Goal: Complete application form

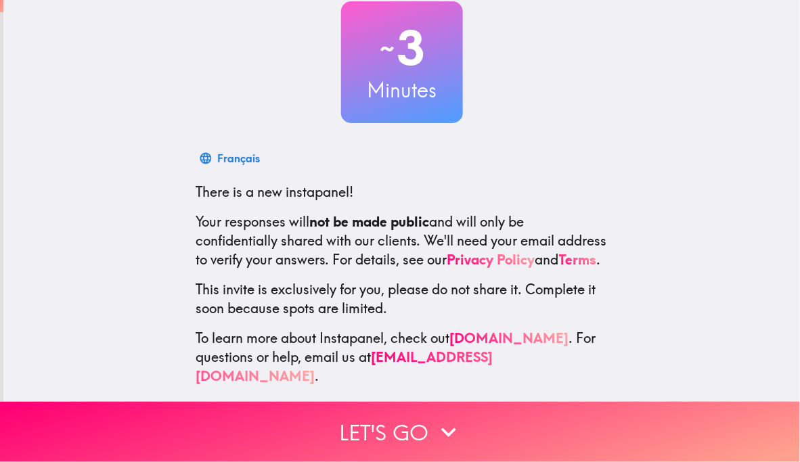
scroll to position [99, 0]
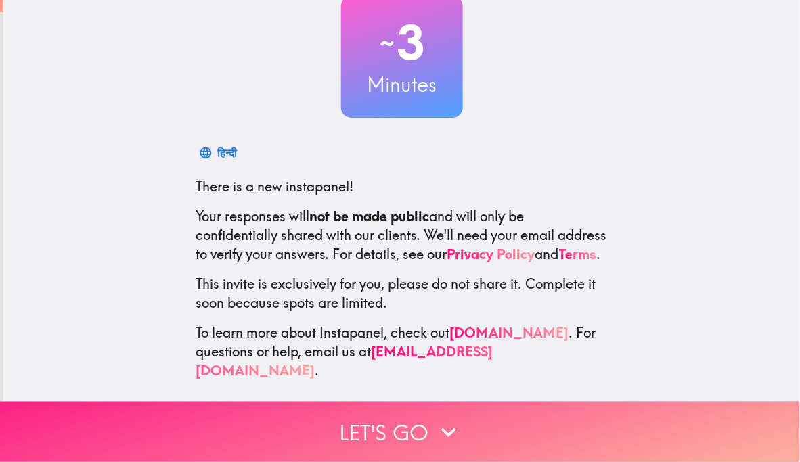
click at [447, 424] on icon "button" at bounding box center [449, 433] width 30 height 30
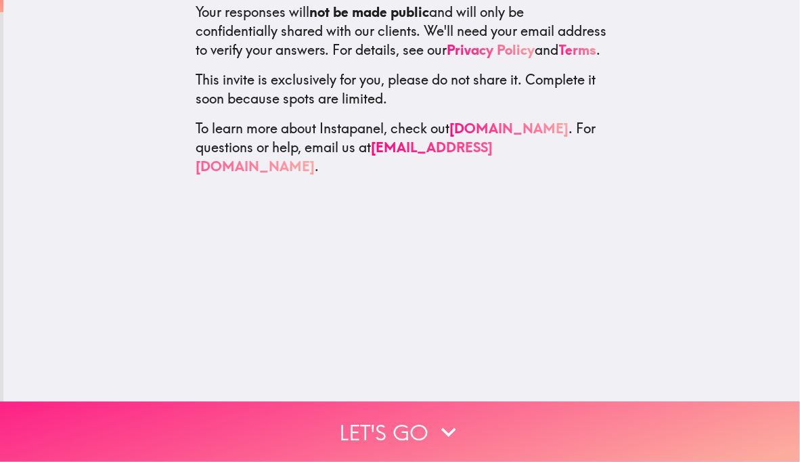
scroll to position [0, 0]
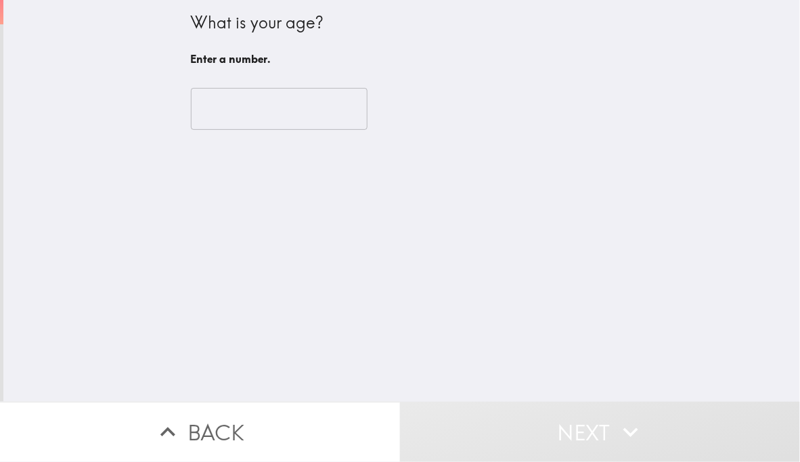
click at [321, 118] on input "number" at bounding box center [279, 109] width 177 height 42
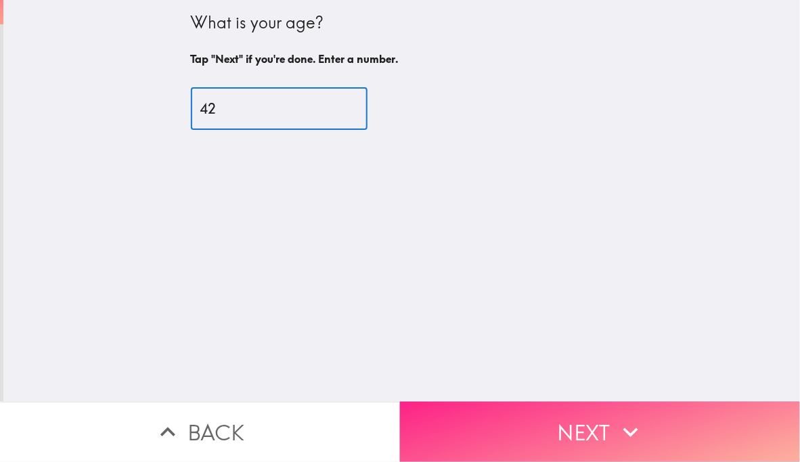
type input "42"
click at [569, 426] on button "Next" at bounding box center [600, 432] width 400 height 60
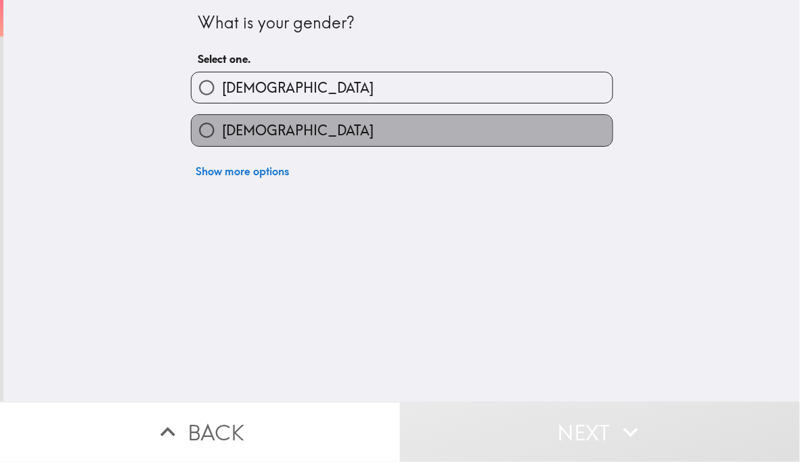
click at [435, 135] on label "[DEMOGRAPHIC_DATA]" at bounding box center [402, 130] width 421 height 30
click at [222, 135] on input "[DEMOGRAPHIC_DATA]" at bounding box center [207, 130] width 30 height 30
radio input "true"
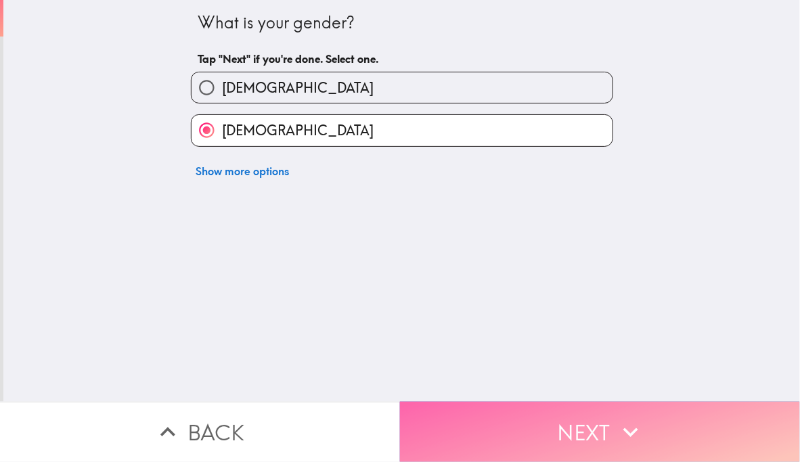
click at [582, 419] on button "Next" at bounding box center [600, 432] width 400 height 60
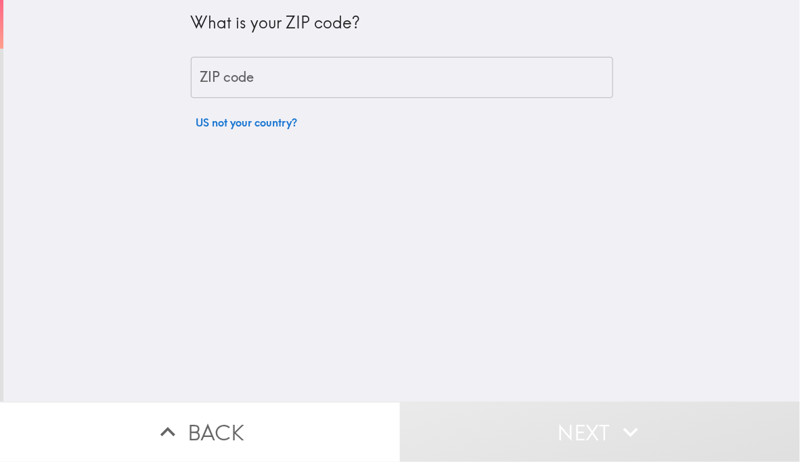
click at [320, 79] on input "ZIP code" at bounding box center [402, 78] width 422 height 42
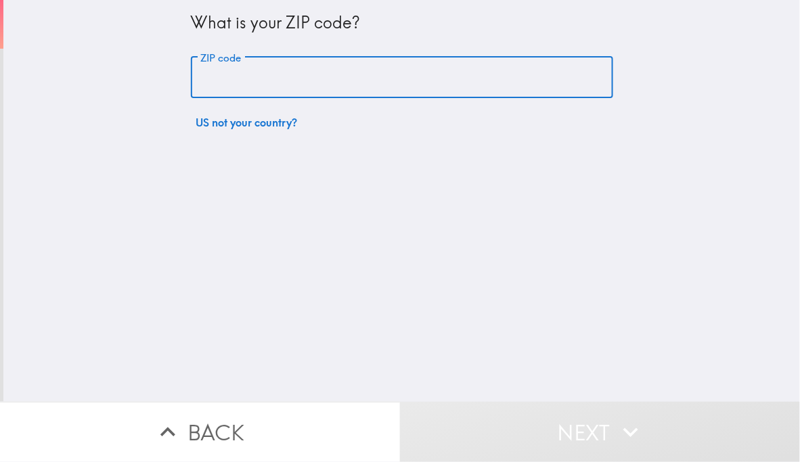
type input "78245"
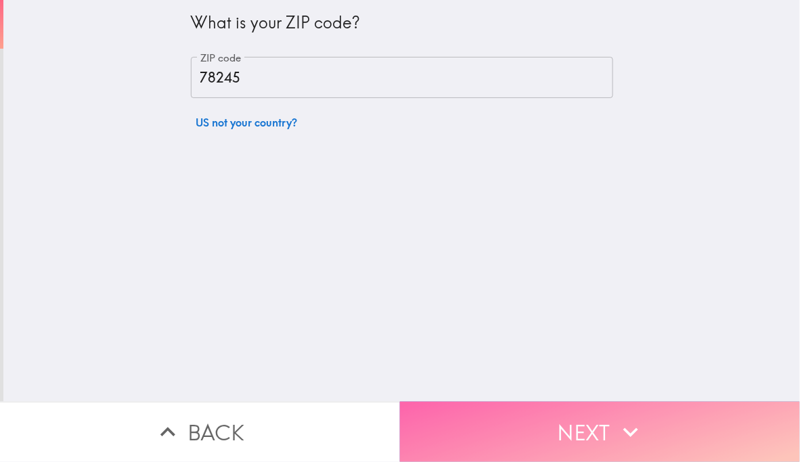
click at [576, 428] on button "Next" at bounding box center [600, 432] width 400 height 60
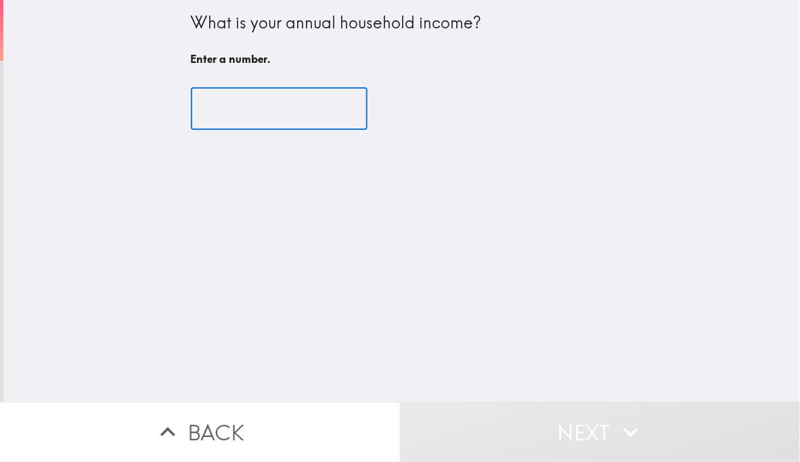
click at [274, 104] on input "number" at bounding box center [279, 109] width 177 height 42
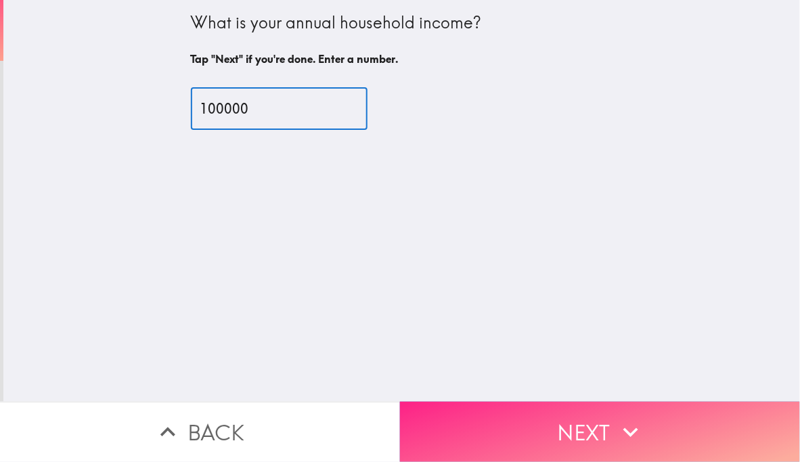
type input "100000"
click at [575, 422] on button "Next" at bounding box center [600, 432] width 400 height 60
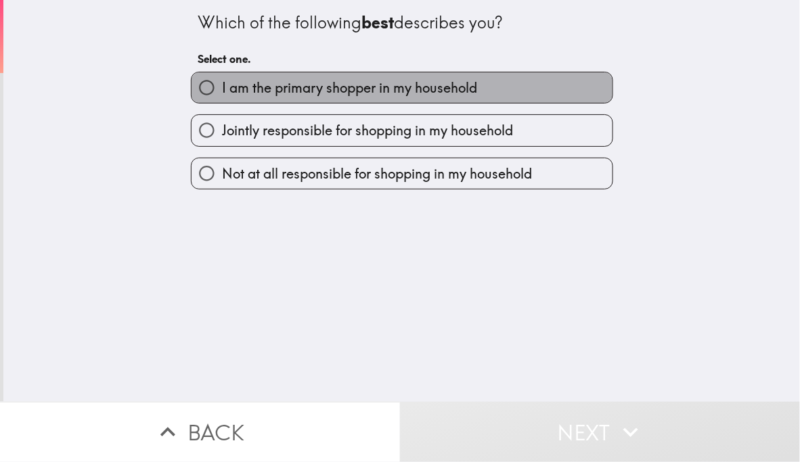
click at [490, 82] on label "I am the primary shopper in my household" at bounding box center [402, 87] width 421 height 30
click at [222, 82] on input "I am the primary shopper in my household" at bounding box center [207, 87] width 30 height 30
radio input "true"
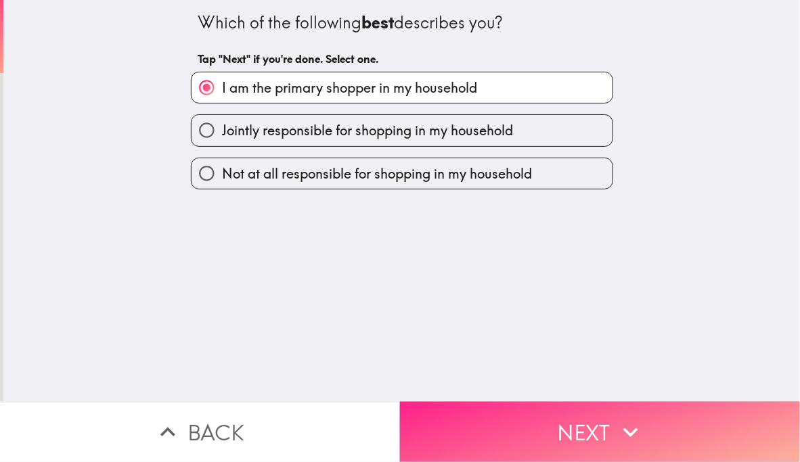
click at [562, 419] on button "Next" at bounding box center [600, 432] width 400 height 60
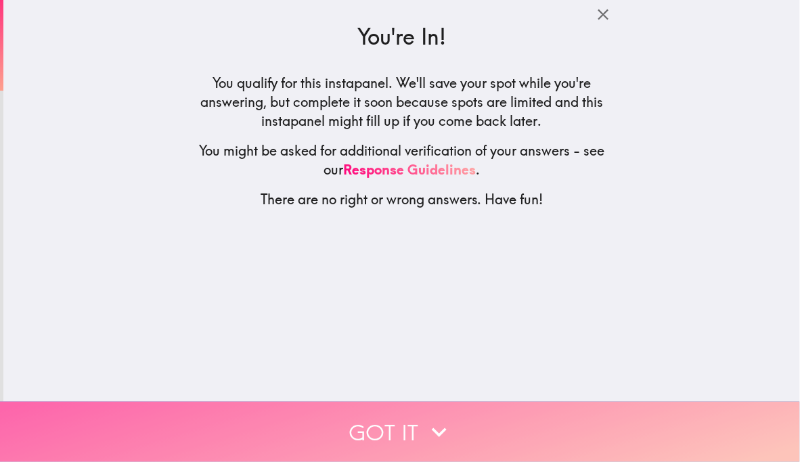
click at [397, 419] on button "Got it" at bounding box center [400, 432] width 800 height 60
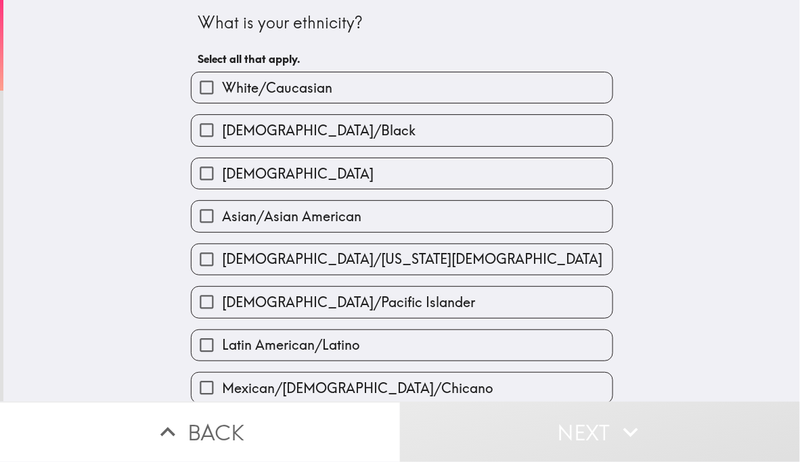
click at [437, 85] on label "White/Caucasian" at bounding box center [402, 87] width 421 height 30
click at [222, 85] on input "White/Caucasian" at bounding box center [207, 87] width 30 height 30
checkbox input "true"
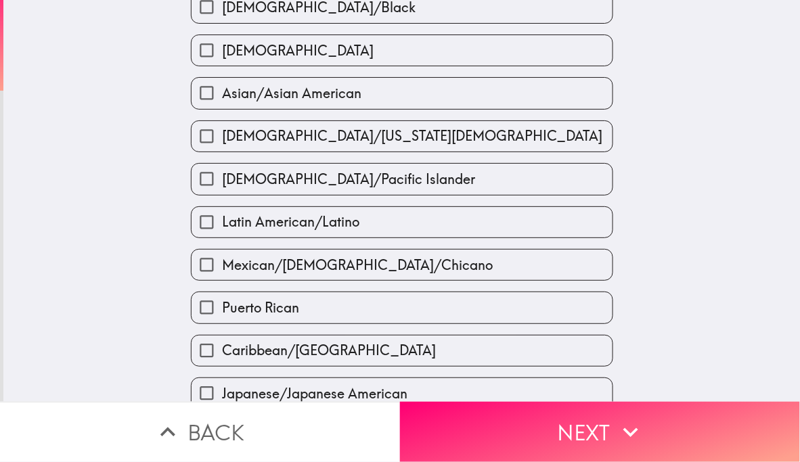
scroll to position [235, 0]
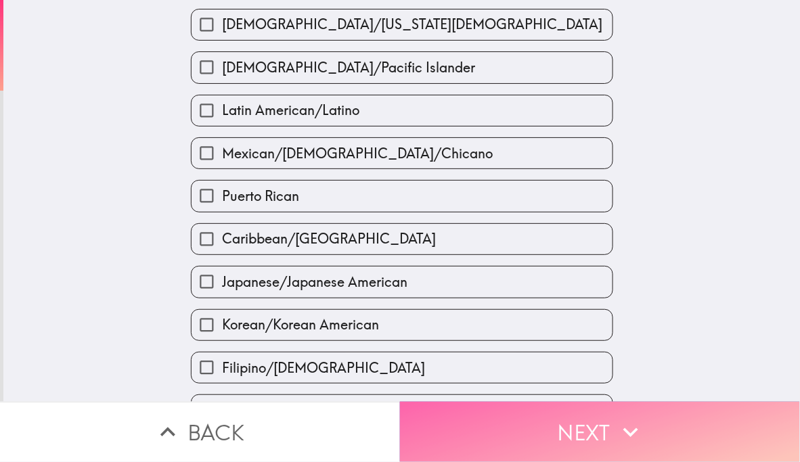
click at [581, 416] on button "Next" at bounding box center [600, 432] width 400 height 60
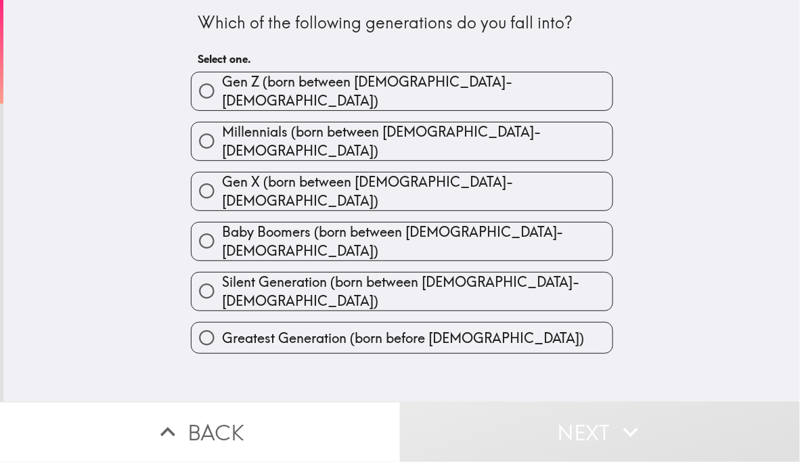
click at [474, 173] on label "Gen X (born between [DEMOGRAPHIC_DATA]-[DEMOGRAPHIC_DATA])" at bounding box center [402, 192] width 421 height 38
click at [222, 176] on input "Gen X (born between [DEMOGRAPHIC_DATA]-[DEMOGRAPHIC_DATA])" at bounding box center [207, 191] width 30 height 30
radio input "true"
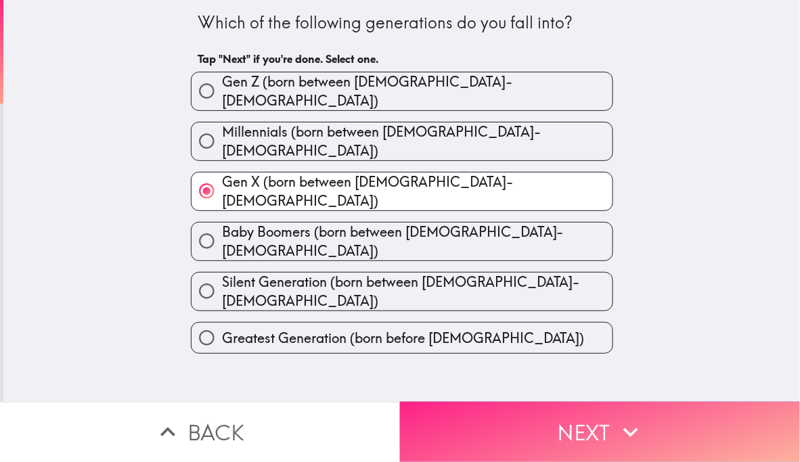
click at [591, 417] on button "Next" at bounding box center [600, 432] width 400 height 60
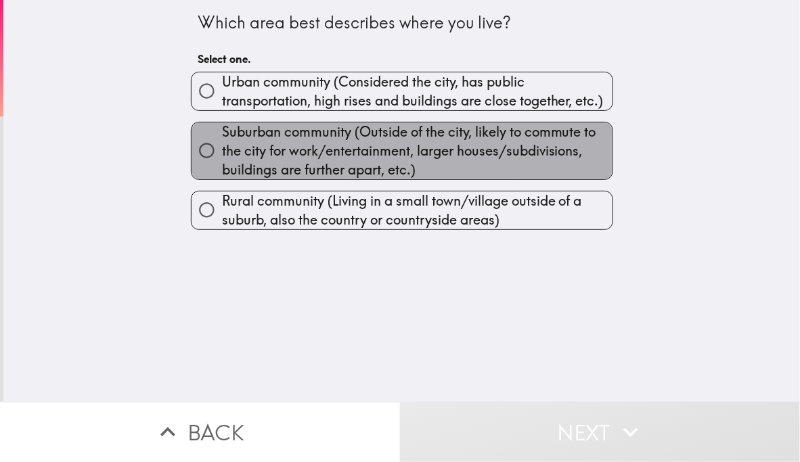
click at [472, 153] on span "Suburban community (Outside of the city, likely to commute to the city for work…" at bounding box center [417, 150] width 390 height 57
click at [222, 153] on input "Suburban community (Outside of the city, likely to commute to the city for work…" at bounding box center [207, 150] width 30 height 30
radio input "true"
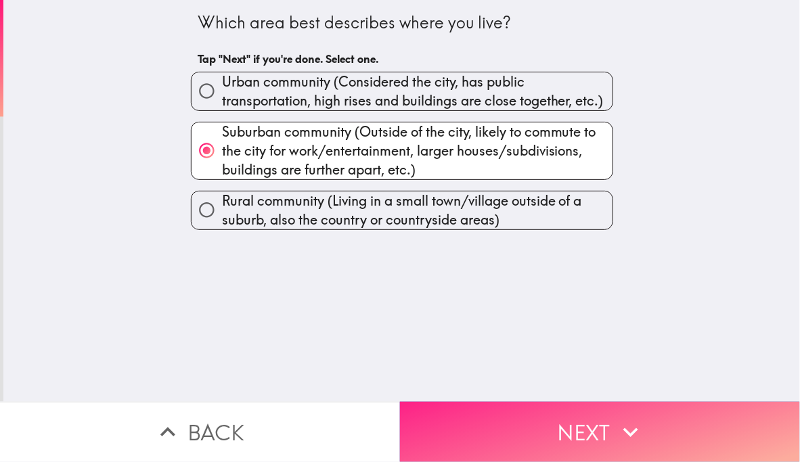
click at [582, 423] on button "Next" at bounding box center [600, 432] width 400 height 60
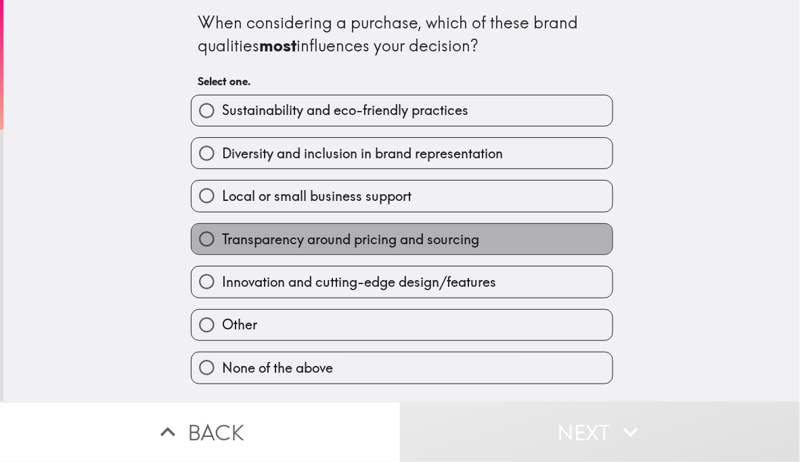
click at [494, 238] on label "Transparency around pricing and sourcing" at bounding box center [402, 239] width 421 height 30
click at [222, 238] on input "Transparency around pricing and sourcing" at bounding box center [207, 239] width 30 height 30
radio input "true"
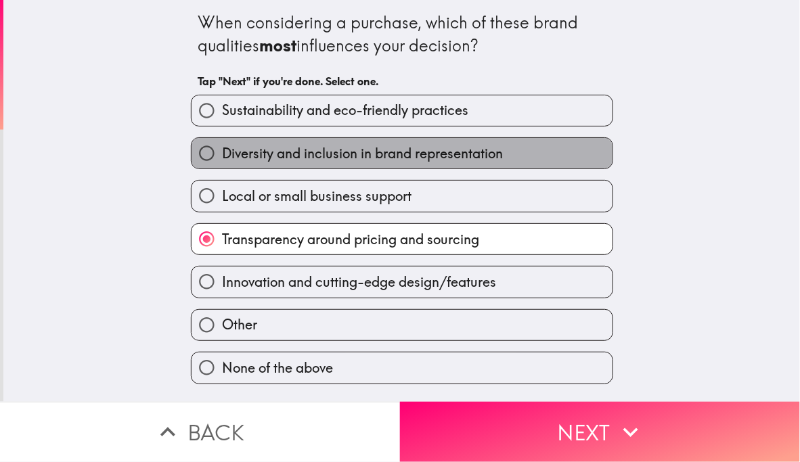
drag, startPoint x: 468, startPoint y: 146, endPoint x: 470, endPoint y: 137, distance: 8.6
click at [470, 144] on label "Diversity and inclusion in brand representation" at bounding box center [402, 153] width 421 height 30
click at [222, 144] on input "Diversity and inclusion in brand representation" at bounding box center [207, 153] width 30 height 30
radio input "true"
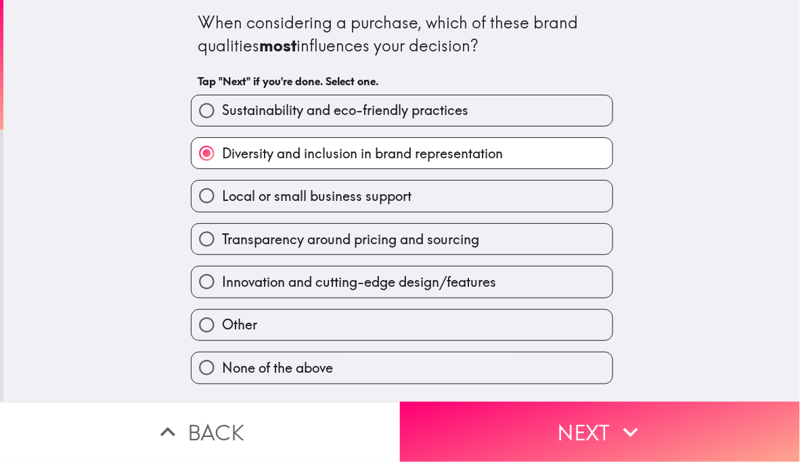
click at [485, 237] on label "Transparency around pricing and sourcing" at bounding box center [402, 239] width 421 height 30
click at [222, 237] on input "Transparency around pricing and sourcing" at bounding box center [207, 239] width 30 height 30
radio input "true"
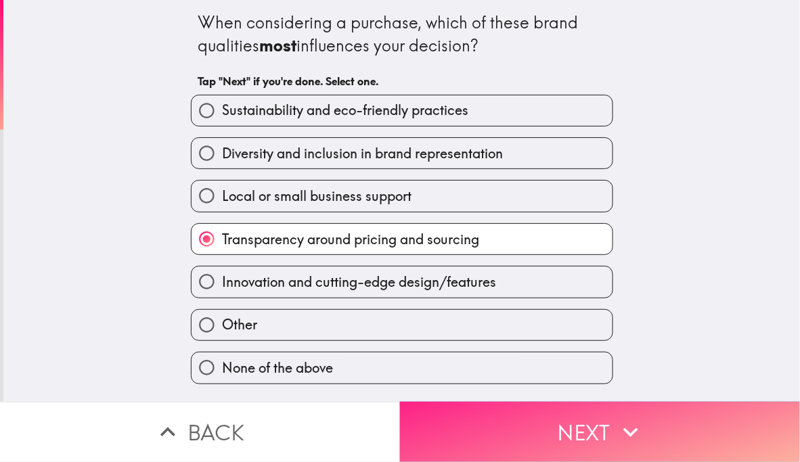
click at [593, 419] on button "Next" at bounding box center [600, 432] width 400 height 60
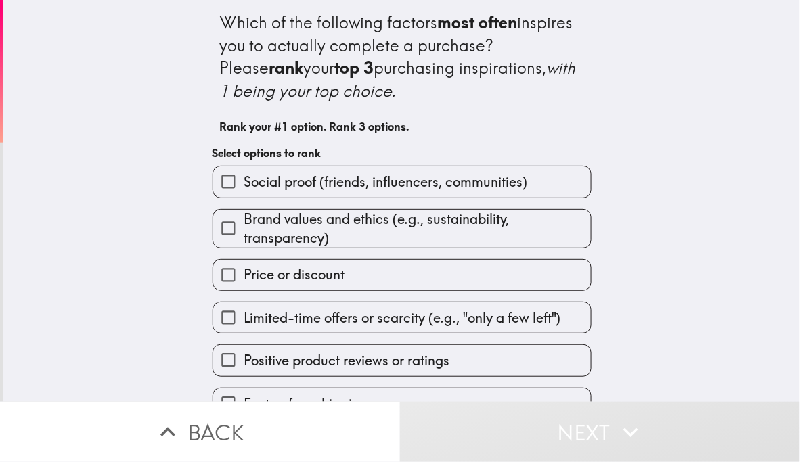
click at [379, 267] on label "Price or discount" at bounding box center [402, 275] width 378 height 30
click at [244, 267] on input "Price or discount" at bounding box center [228, 275] width 30 height 30
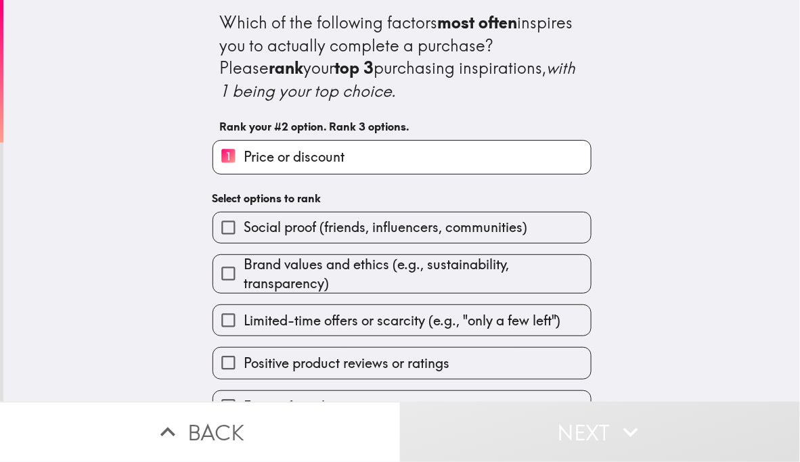
click at [359, 277] on span "Brand values and ethics (e.g., sustainability, transparency)" at bounding box center [417, 274] width 347 height 38
click at [244, 277] on input "Brand values and ethics (e.g., sustainability, transparency)" at bounding box center [228, 274] width 30 height 30
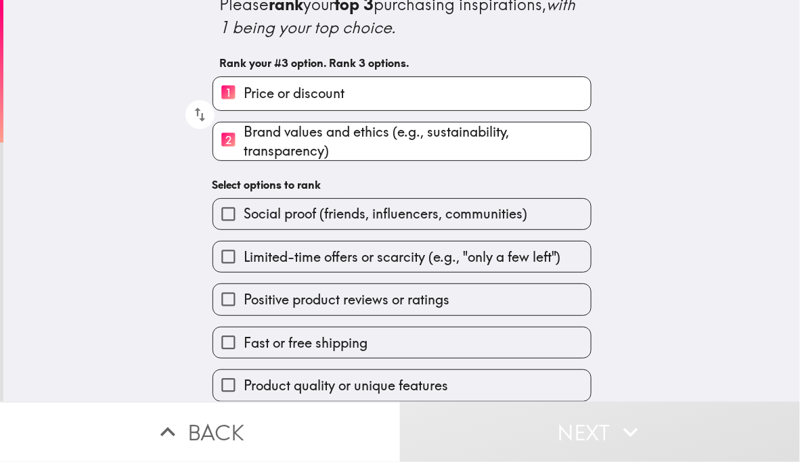
scroll to position [74, 0]
click at [363, 376] on span "Product quality or unique features" at bounding box center [346, 385] width 204 height 19
click at [244, 376] on input "Product quality or unique features" at bounding box center [228, 385] width 30 height 30
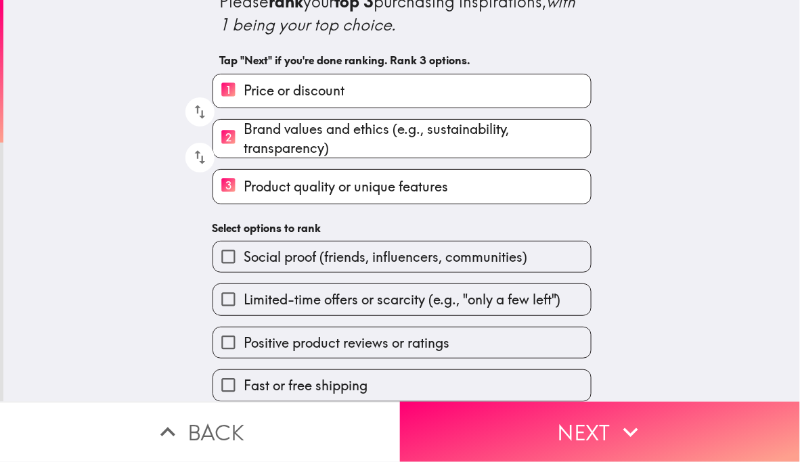
scroll to position [76, 0]
drag, startPoint x: 296, startPoint y: 183, endPoint x: 340, endPoint y: 93, distance: 99.3
click at [338, 93] on div "1 Price or discount 2 Brand values and ethics (e.g., sustainability, transparen…" at bounding box center [397, 133] width 390 height 141
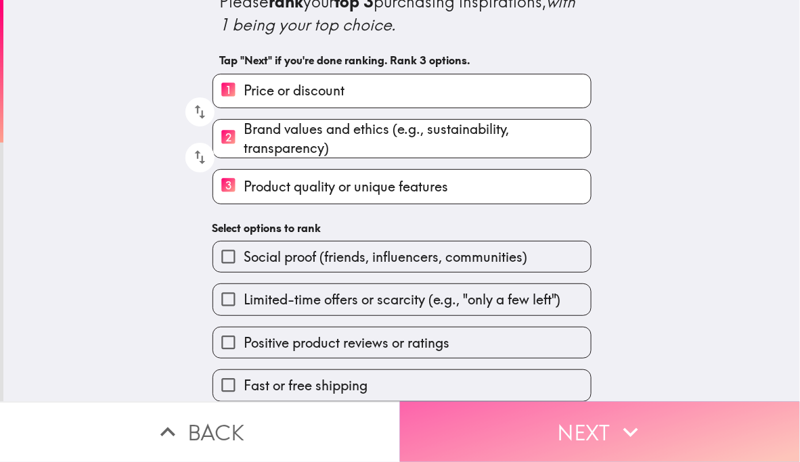
click at [571, 418] on button "Next" at bounding box center [600, 432] width 400 height 60
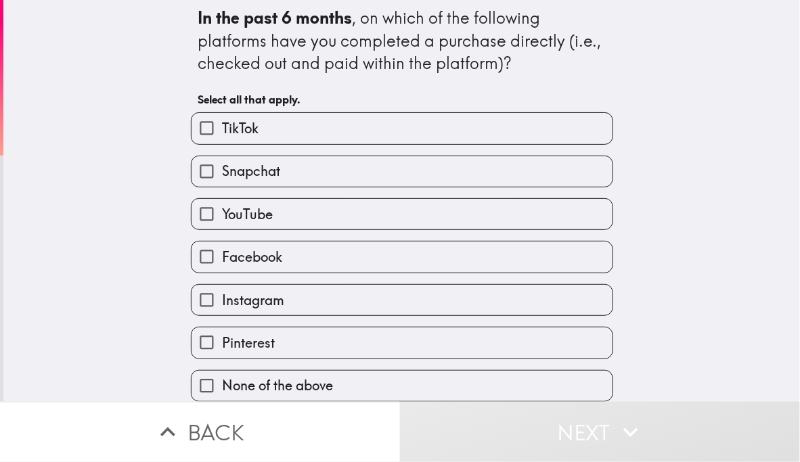
scroll to position [16, 0]
click at [332, 376] on label "None of the above" at bounding box center [402, 386] width 421 height 30
click at [222, 376] on input "None of the above" at bounding box center [207, 386] width 30 height 30
checkbox input "true"
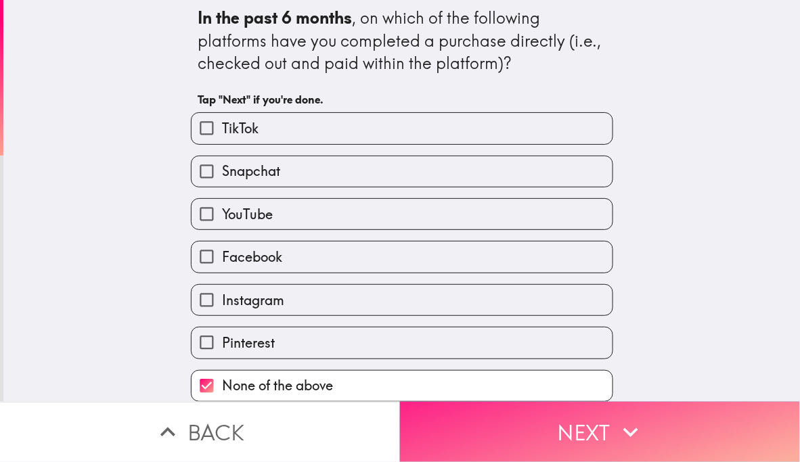
click at [566, 424] on button "Next" at bounding box center [600, 432] width 400 height 60
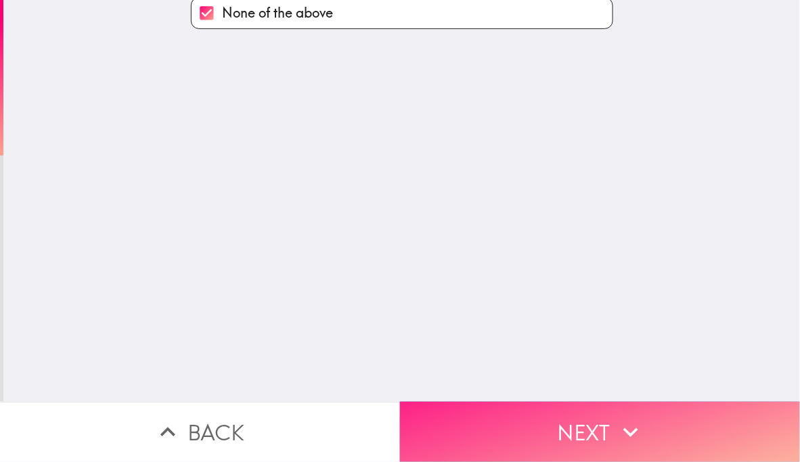
scroll to position [0, 0]
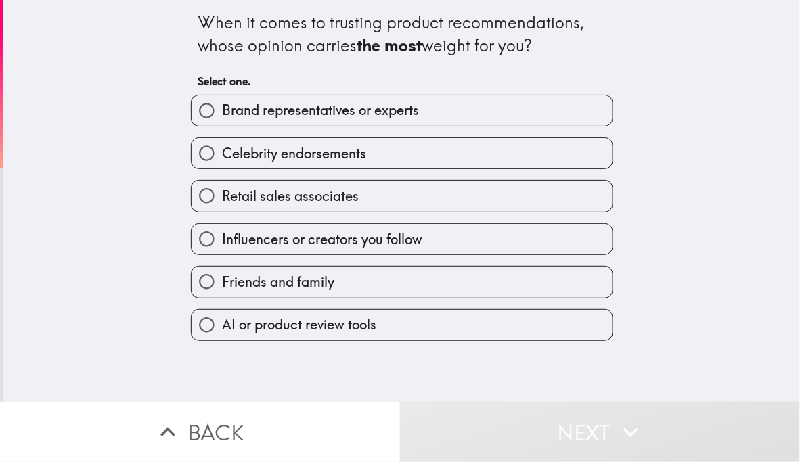
click at [439, 112] on label "Brand representatives or experts" at bounding box center [402, 110] width 421 height 30
click at [222, 112] on input "Brand representatives or experts" at bounding box center [207, 110] width 30 height 30
radio input "true"
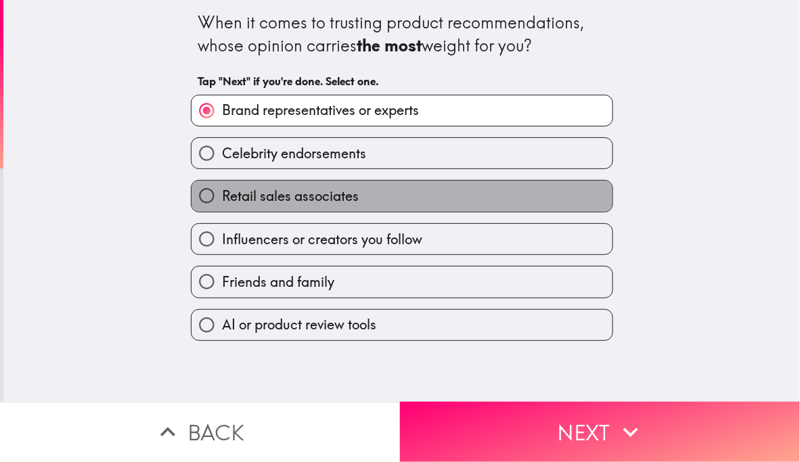
click at [408, 192] on label "Retail sales associates" at bounding box center [402, 196] width 421 height 30
click at [222, 192] on input "Retail sales associates" at bounding box center [207, 196] width 30 height 30
radio input "true"
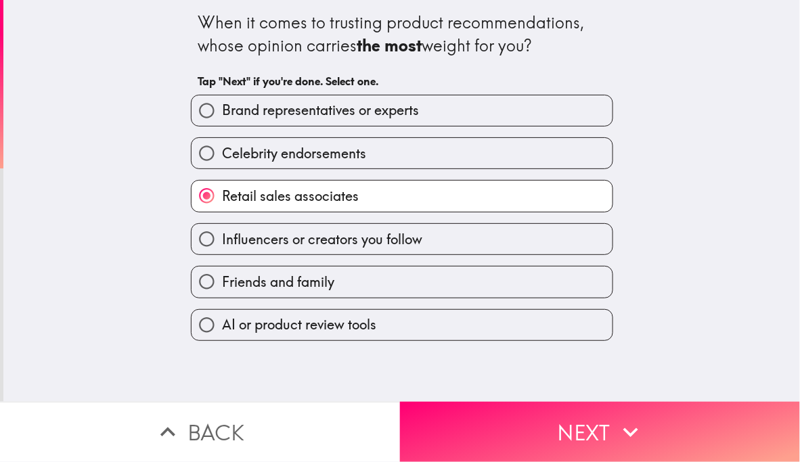
click at [411, 115] on span "Brand representatives or experts" at bounding box center [320, 110] width 197 height 19
click at [222, 115] on input "Brand representatives or experts" at bounding box center [207, 110] width 30 height 30
radio input "true"
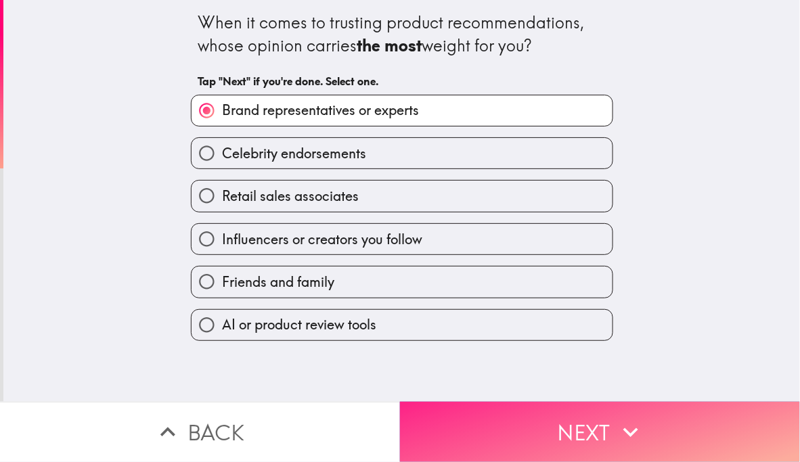
click at [572, 416] on button "Next" at bounding box center [600, 432] width 400 height 60
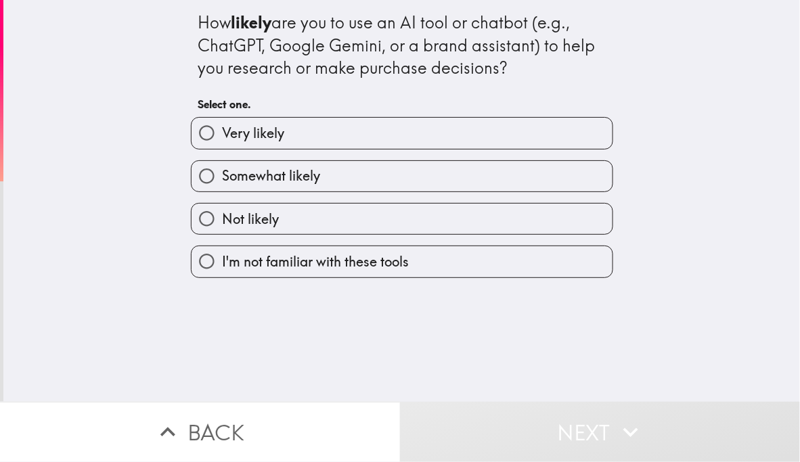
click at [374, 178] on label "Somewhat likely" at bounding box center [402, 176] width 421 height 30
click at [222, 178] on input "Somewhat likely" at bounding box center [207, 176] width 30 height 30
radio input "true"
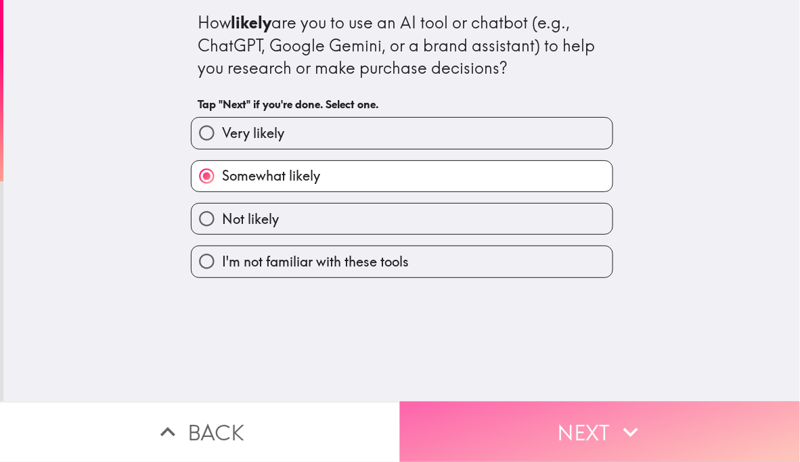
click at [567, 426] on button "Next" at bounding box center [600, 432] width 400 height 60
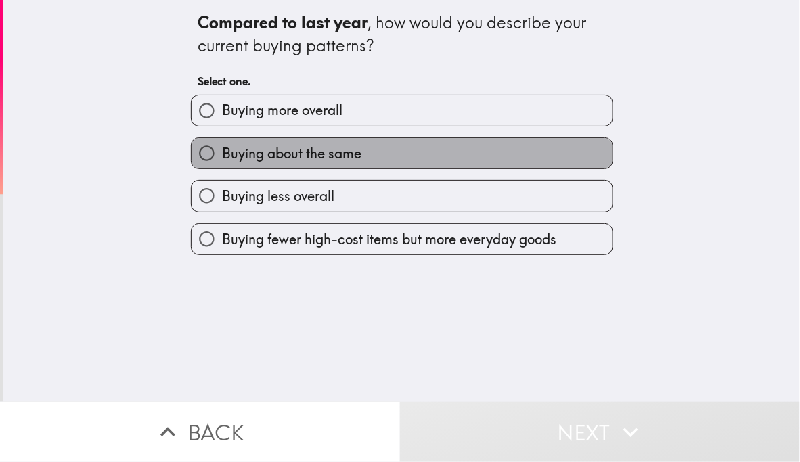
click at [395, 152] on label "Buying about the same" at bounding box center [402, 153] width 421 height 30
click at [222, 152] on input "Buying about the same" at bounding box center [207, 153] width 30 height 30
radio input "true"
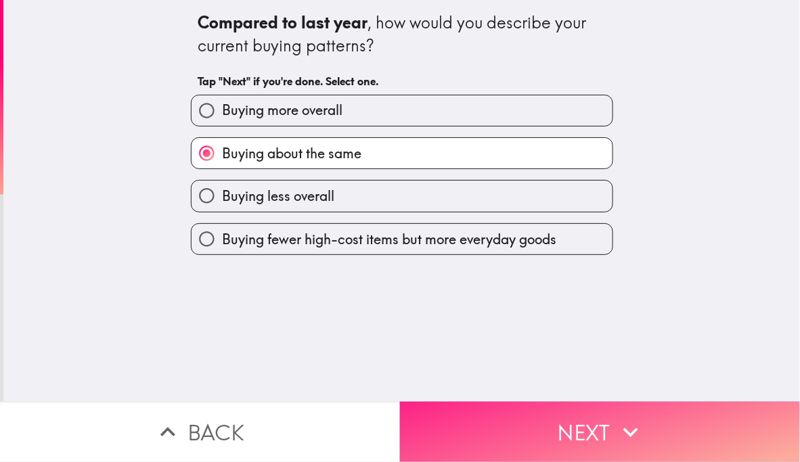
click at [562, 424] on button "Next" at bounding box center [600, 432] width 400 height 60
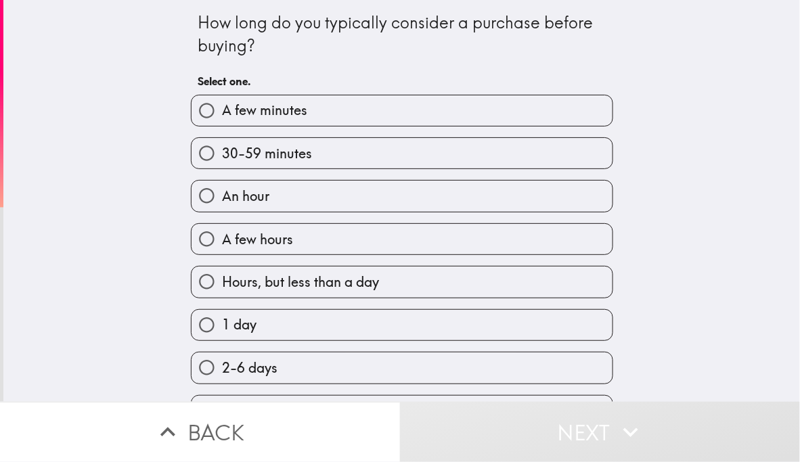
click at [383, 146] on label "30-59 minutes" at bounding box center [402, 153] width 421 height 30
click at [222, 146] on input "30-59 minutes" at bounding box center [207, 153] width 30 height 30
radio input "true"
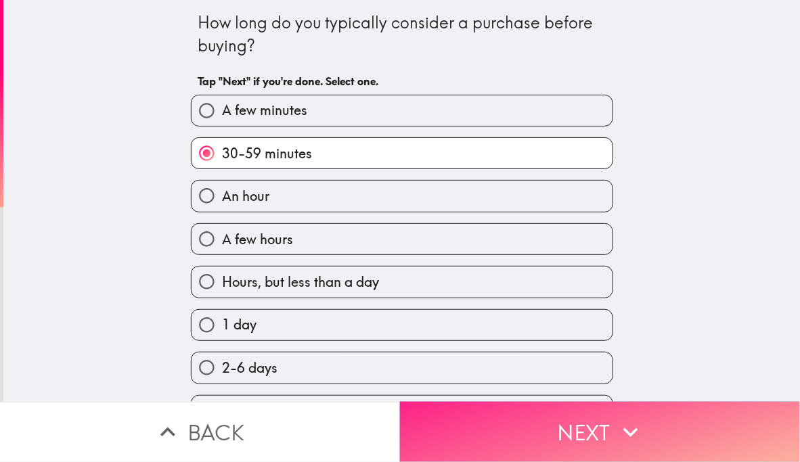
click at [568, 411] on button "Next" at bounding box center [600, 432] width 400 height 60
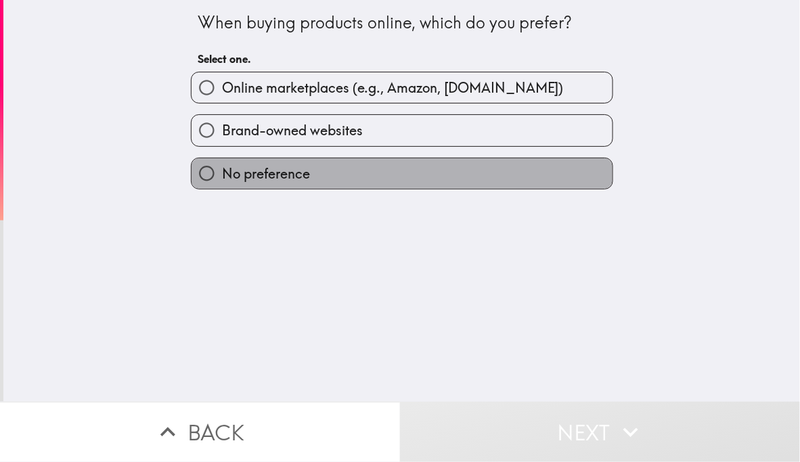
click at [336, 168] on label "No preference" at bounding box center [402, 173] width 421 height 30
click at [222, 168] on input "No preference" at bounding box center [207, 173] width 30 height 30
radio input "true"
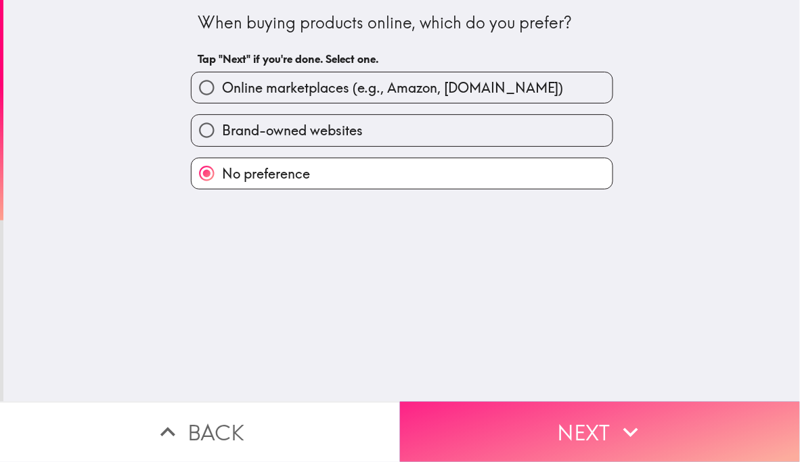
click at [577, 425] on button "Next" at bounding box center [600, 432] width 400 height 60
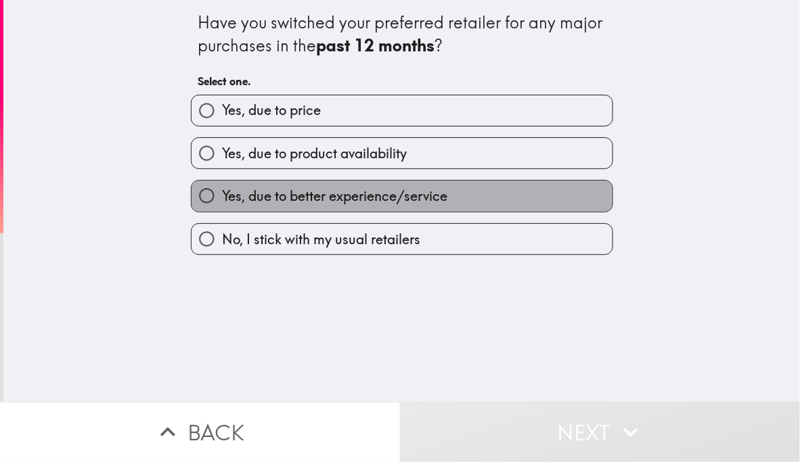
click at [460, 192] on label "Yes, due to better experience/service" at bounding box center [402, 196] width 421 height 30
click at [222, 192] on input "Yes, due to better experience/service" at bounding box center [207, 196] width 30 height 30
radio input "true"
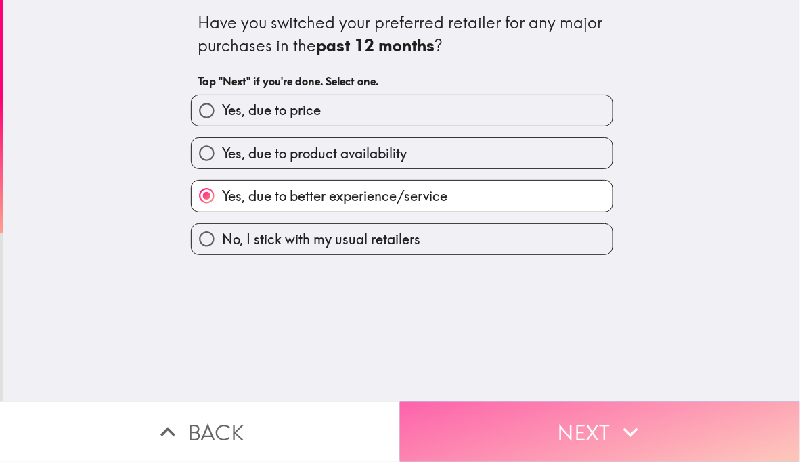
click at [581, 418] on button "Next" at bounding box center [600, 432] width 400 height 60
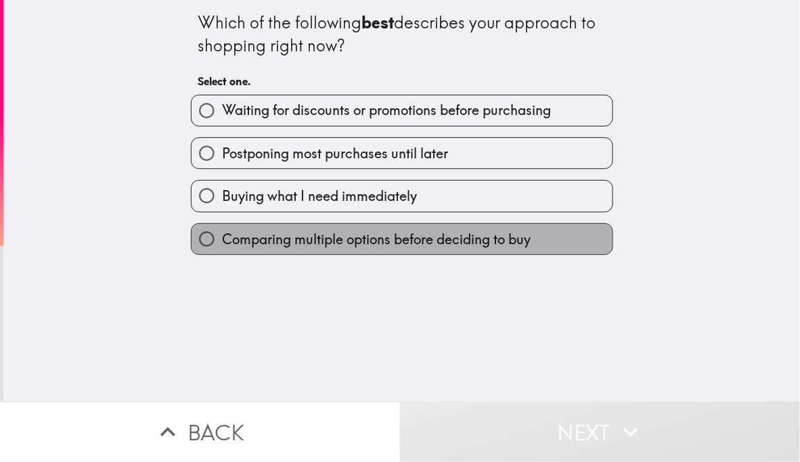
click at [448, 236] on span "Comparing multiple options before deciding to buy" at bounding box center [376, 239] width 309 height 19
click at [222, 236] on input "Comparing multiple options before deciding to buy" at bounding box center [207, 239] width 30 height 30
radio input "true"
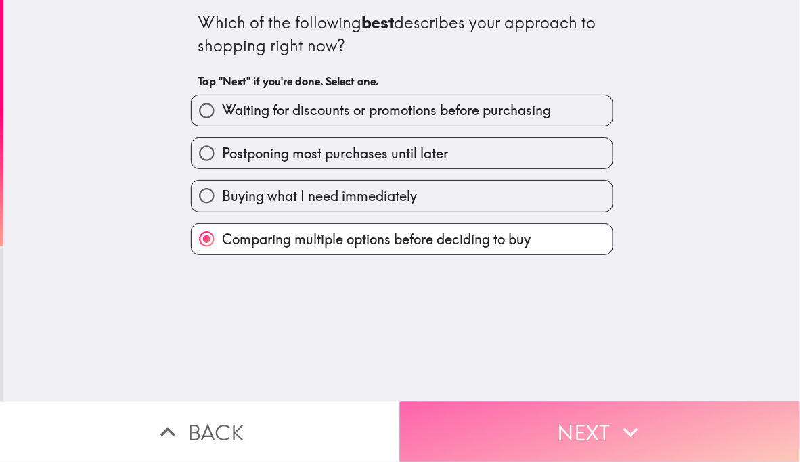
click at [575, 418] on button "Next" at bounding box center [600, 432] width 400 height 60
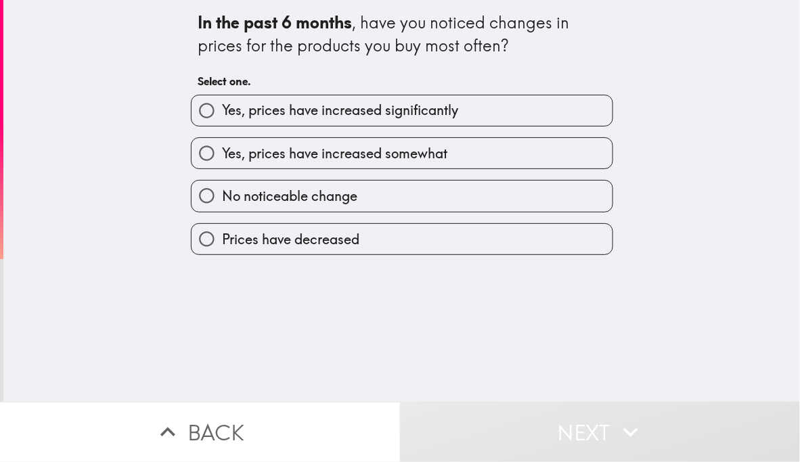
click at [461, 108] on label "Yes, prices have increased significantly" at bounding box center [402, 110] width 421 height 30
click at [222, 108] on input "Yes, prices have increased significantly" at bounding box center [207, 110] width 30 height 30
radio input "true"
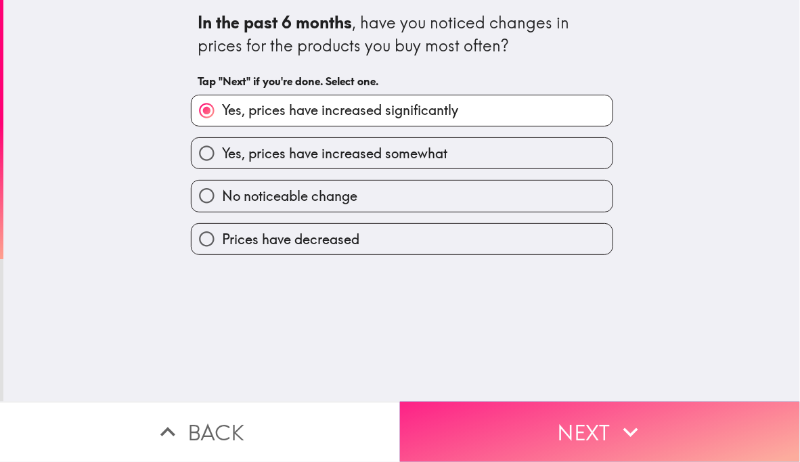
click at [564, 420] on button "Next" at bounding box center [600, 432] width 400 height 60
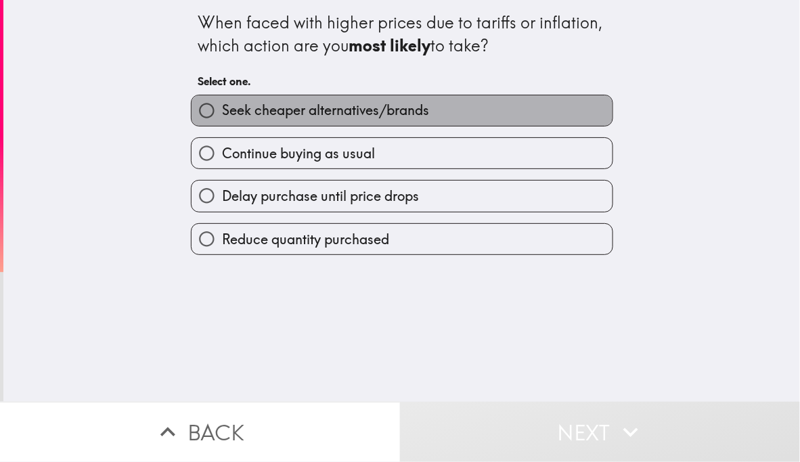
click at [445, 116] on label "Seek cheaper alternatives/brands" at bounding box center [402, 110] width 421 height 30
click at [222, 116] on input "Seek cheaper alternatives/brands" at bounding box center [207, 110] width 30 height 30
radio input "true"
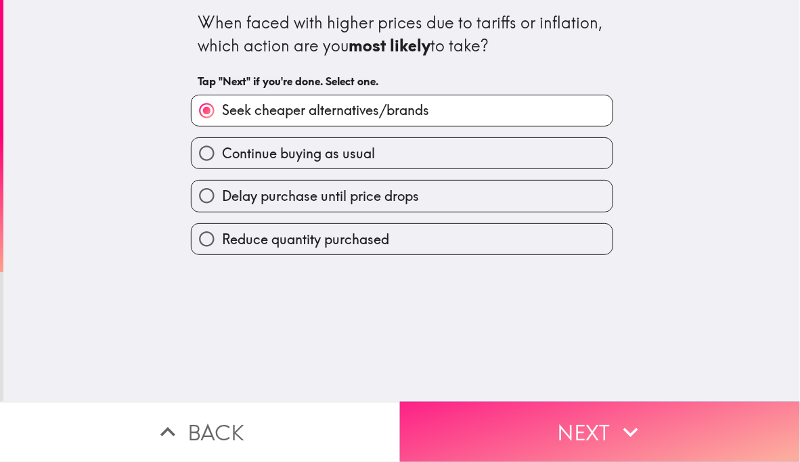
click at [566, 430] on button "Next" at bounding box center [600, 432] width 400 height 60
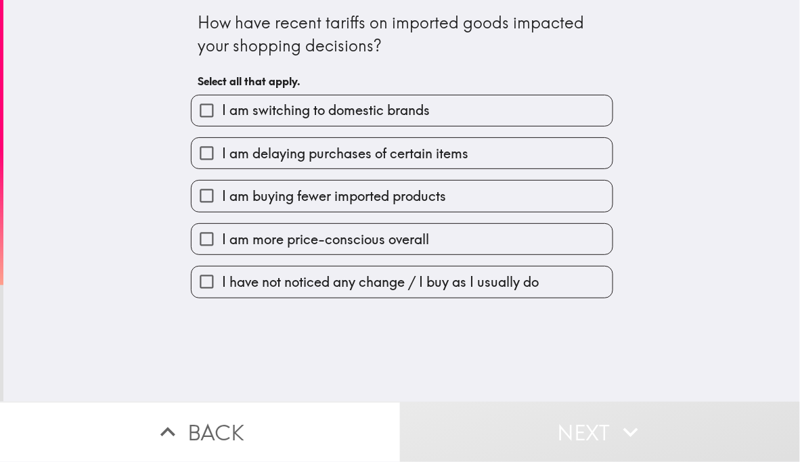
click at [428, 236] on label "I am more price-conscious overall" at bounding box center [402, 239] width 421 height 30
click at [222, 236] on input "I am more price-conscious overall" at bounding box center [207, 239] width 30 height 30
checkbox input "true"
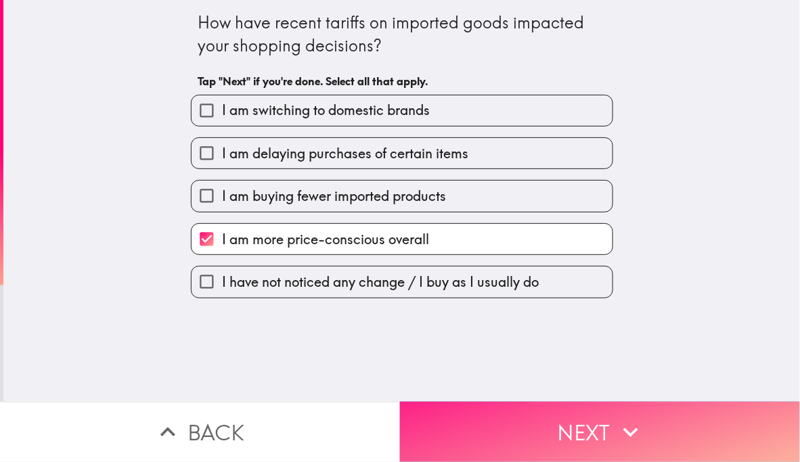
click at [568, 426] on button "Next" at bounding box center [600, 432] width 400 height 60
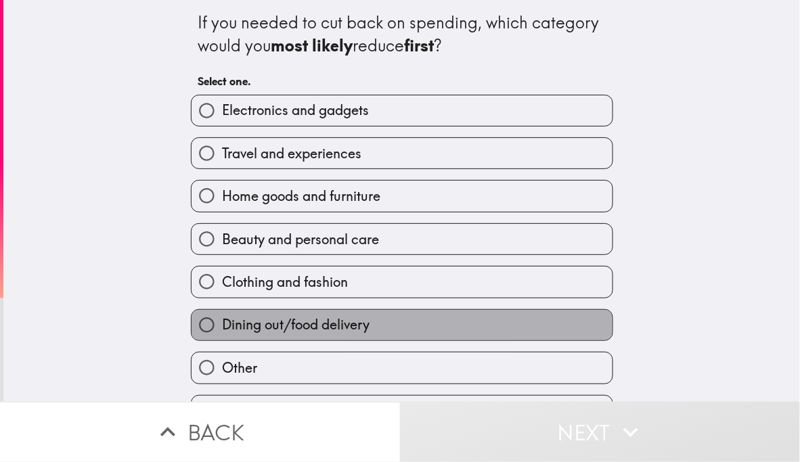
click at [367, 328] on label "Dining out/food delivery" at bounding box center [402, 325] width 421 height 30
click at [222, 328] on input "Dining out/food delivery" at bounding box center [207, 325] width 30 height 30
radio input "true"
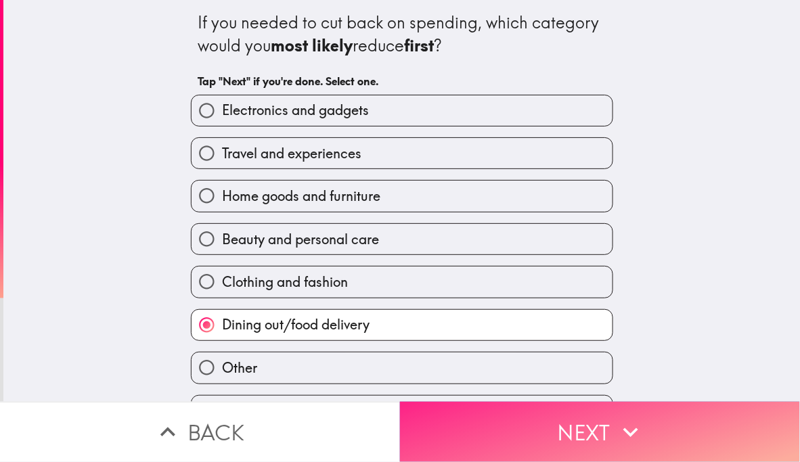
click at [571, 417] on button "Next" at bounding box center [600, 432] width 400 height 60
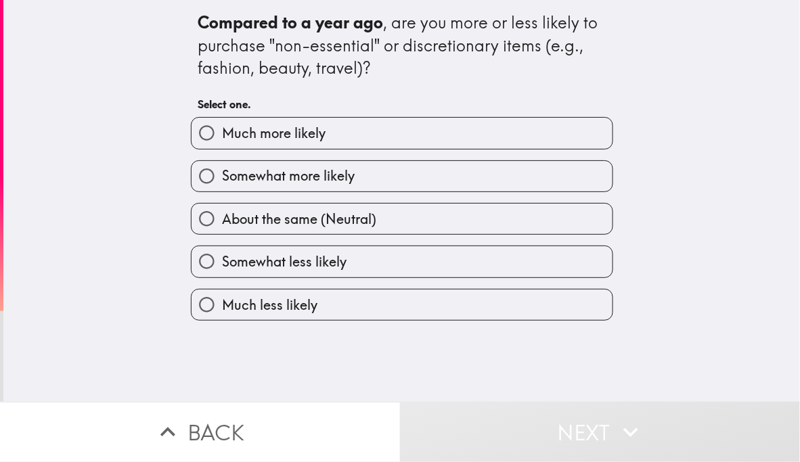
drag, startPoint x: 392, startPoint y: 298, endPoint x: 422, endPoint y: 319, distance: 36.0
click at [391, 297] on label "Much less likely" at bounding box center [402, 305] width 421 height 30
click at [222, 297] on input "Much less likely" at bounding box center [207, 305] width 30 height 30
radio input "true"
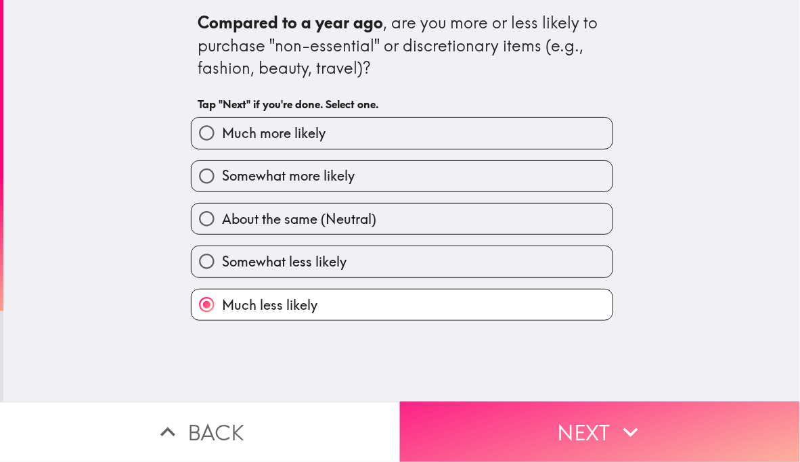
click at [568, 422] on button "Next" at bounding box center [600, 432] width 400 height 60
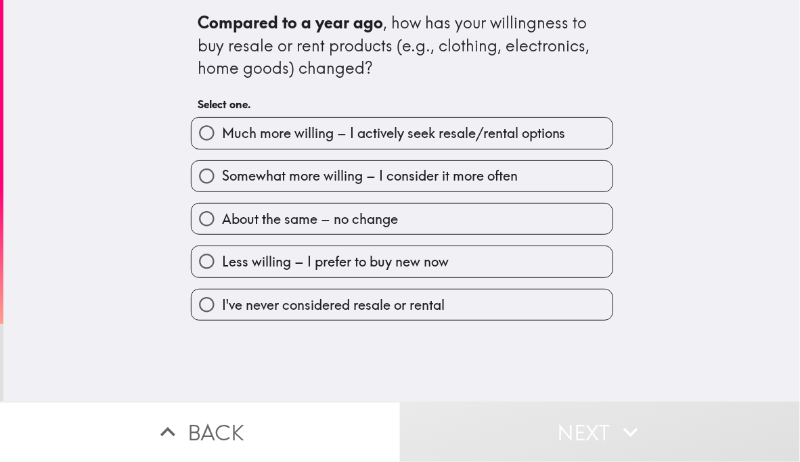
click at [430, 208] on label "About the same – no change" at bounding box center [402, 219] width 421 height 30
click at [222, 208] on input "About the same – no change" at bounding box center [207, 219] width 30 height 30
radio input "true"
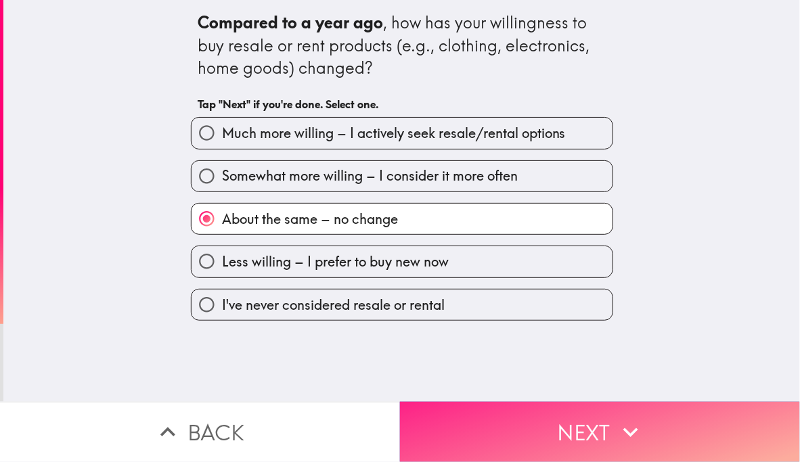
click at [591, 426] on button "Next" at bounding box center [600, 432] width 400 height 60
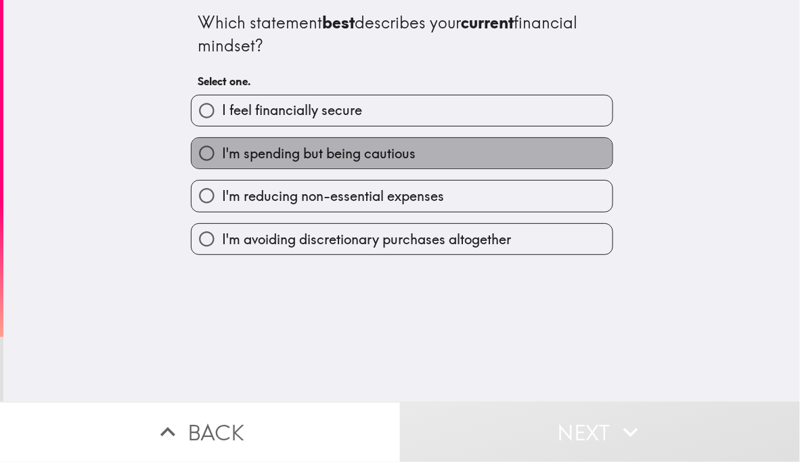
click at [456, 158] on label "I'm spending but being cautious" at bounding box center [402, 153] width 421 height 30
click at [222, 158] on input "I'm spending but being cautious" at bounding box center [207, 153] width 30 height 30
radio input "true"
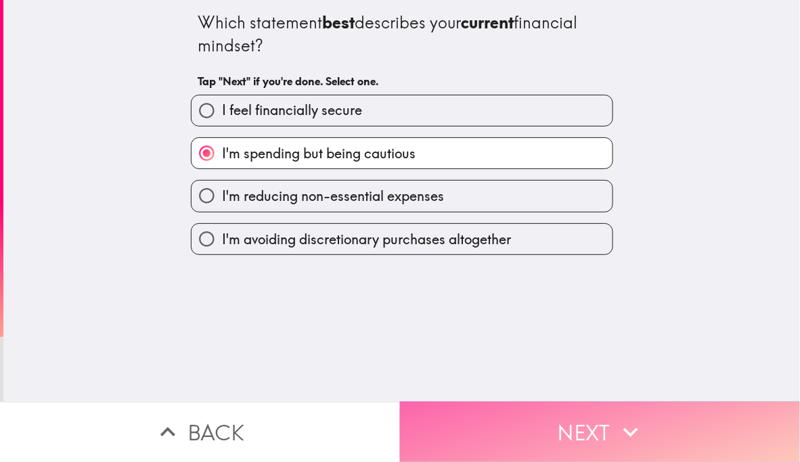
click at [584, 428] on button "Next" at bounding box center [600, 432] width 400 height 60
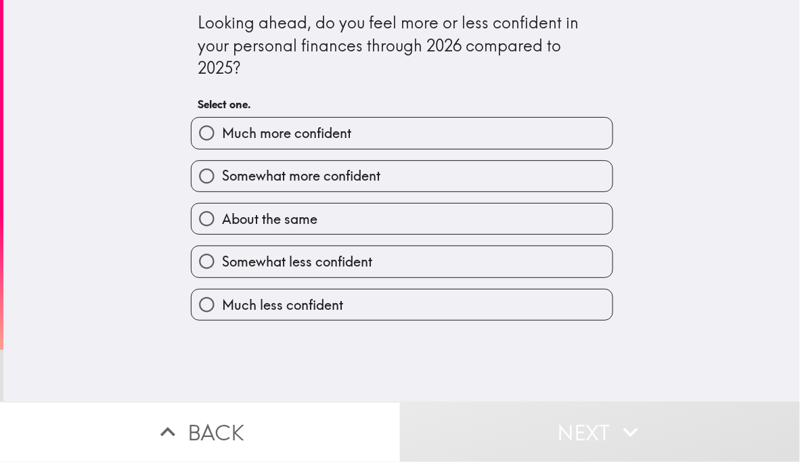
drag, startPoint x: 364, startPoint y: 217, endPoint x: 363, endPoint y: 206, distance: 10.9
click at [367, 215] on label "About the same" at bounding box center [402, 219] width 421 height 30
click at [222, 215] on input "About the same" at bounding box center [207, 219] width 30 height 30
radio input "true"
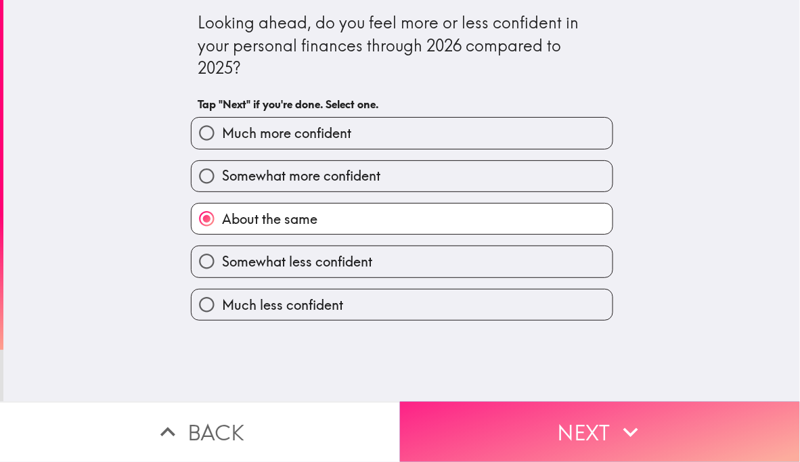
click at [576, 420] on button "Next" at bounding box center [600, 432] width 400 height 60
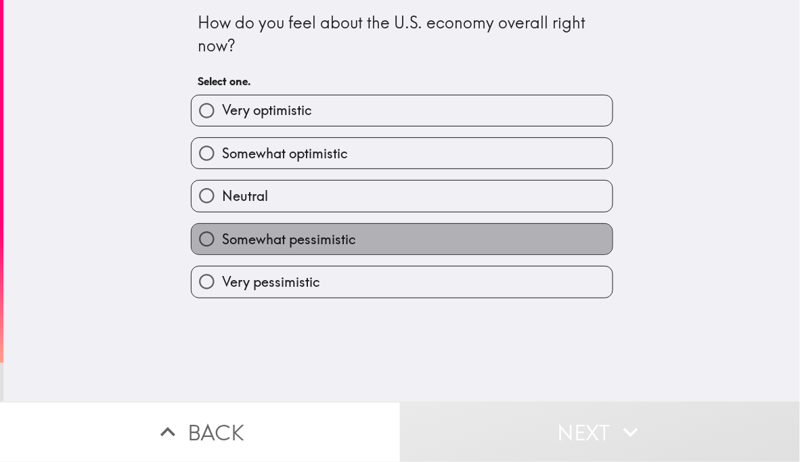
click at [384, 238] on label "Somewhat pessimistic" at bounding box center [402, 239] width 421 height 30
click at [222, 238] on input "Somewhat pessimistic" at bounding box center [207, 239] width 30 height 30
radio input "true"
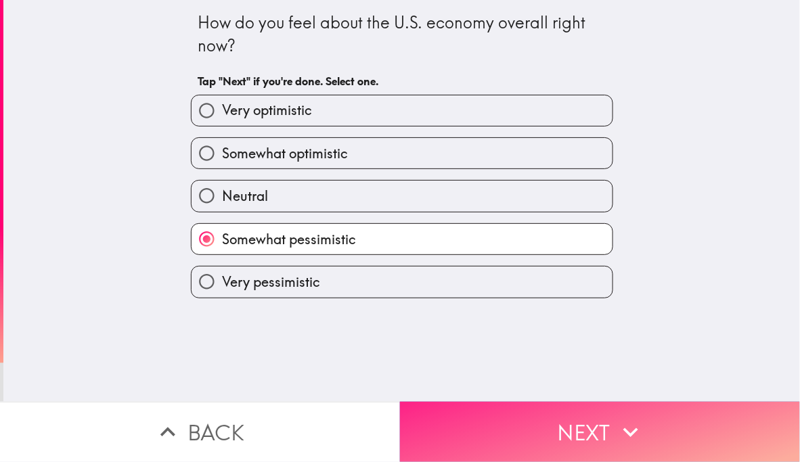
click at [572, 422] on button "Next" at bounding box center [600, 432] width 400 height 60
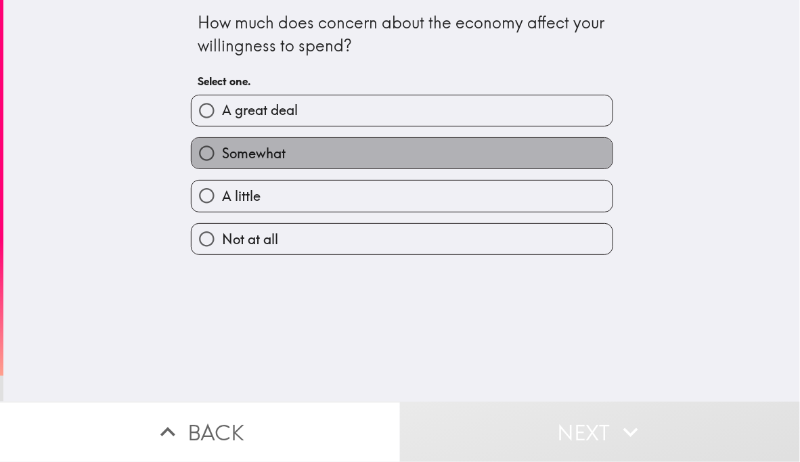
click at [378, 150] on label "Somewhat" at bounding box center [402, 153] width 421 height 30
click at [222, 150] on input "Somewhat" at bounding box center [207, 153] width 30 height 30
radio input "true"
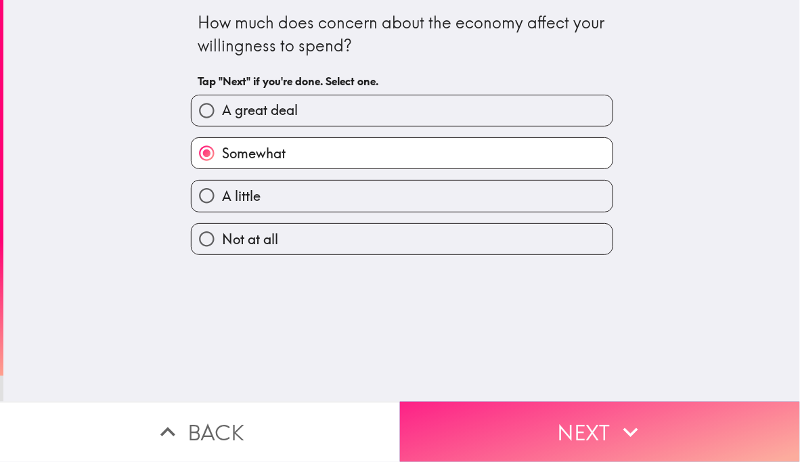
click at [563, 428] on button "Next" at bounding box center [600, 432] width 400 height 60
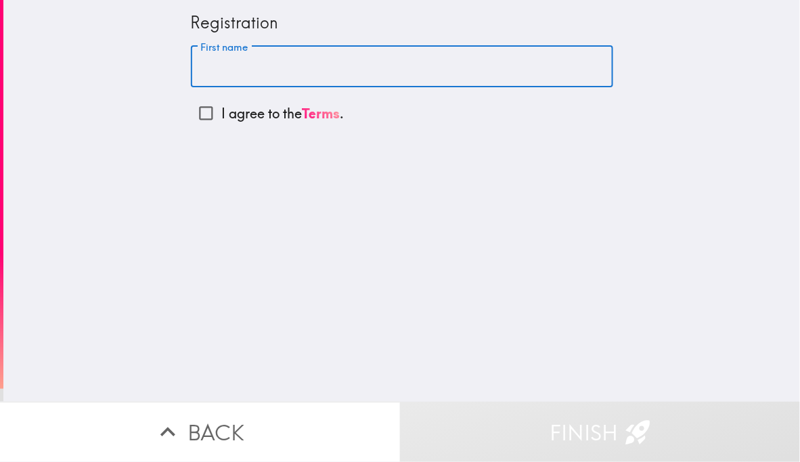
click at [288, 65] on input "First name" at bounding box center [402, 67] width 422 height 42
type input "[PERSON_NAME]"
click at [198, 117] on input "I agree to the Terms ." at bounding box center [206, 113] width 30 height 30
checkbox input "true"
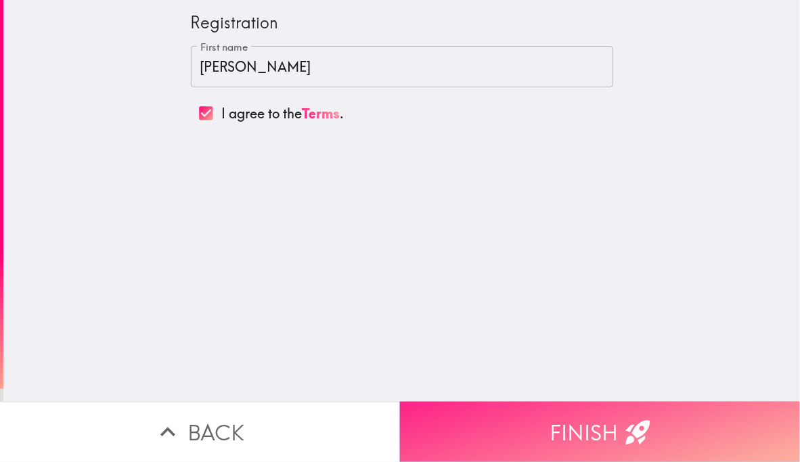
click at [577, 424] on button "Finish" at bounding box center [600, 432] width 400 height 60
